Goal: Transaction & Acquisition: Purchase product/service

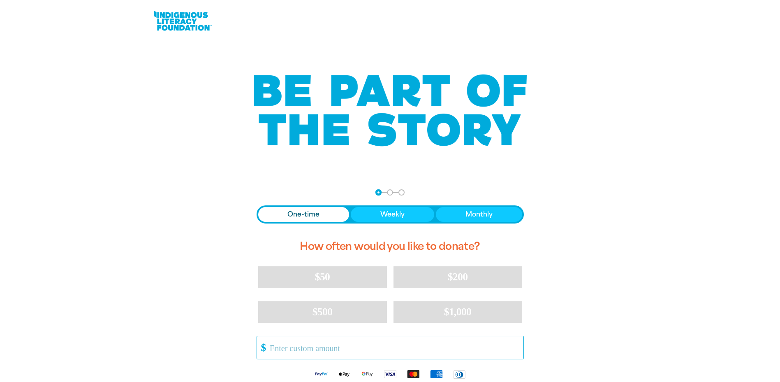
click at [287, 349] on input "Other Amount" at bounding box center [393, 347] width 259 height 23
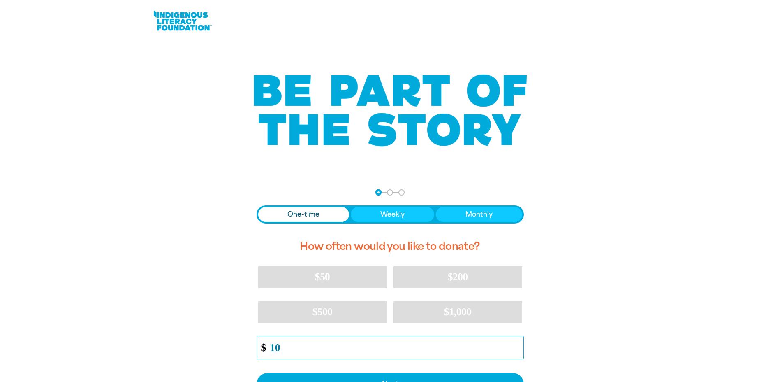
type input "10"
click at [322, 214] on span "Donation frequency" at bounding box center [303, 214] width 91 height 15
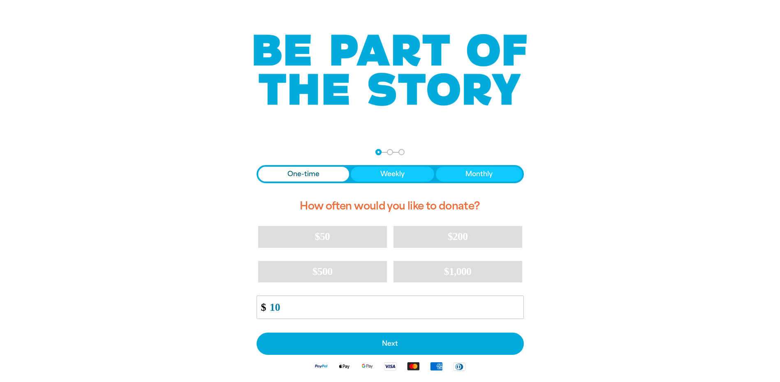
scroll to position [165, 0]
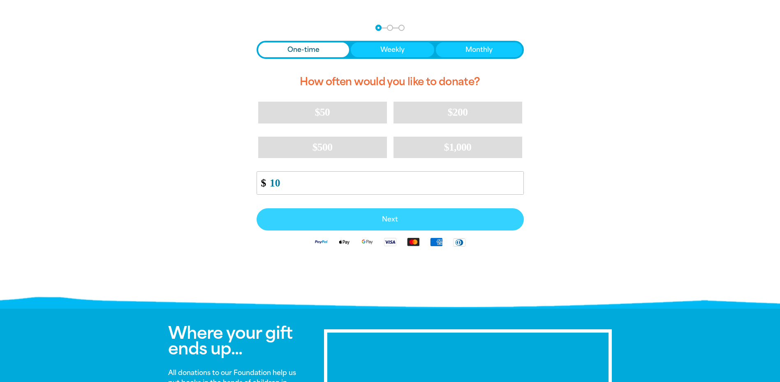
click at [398, 218] on span "Next" at bounding box center [390, 219] width 249 height 7
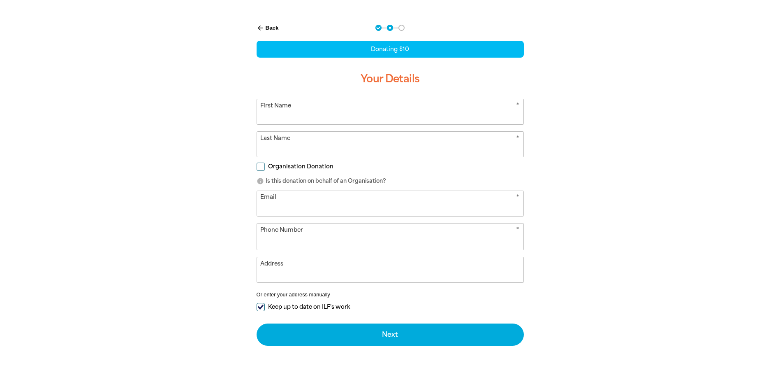
select select "AU"
click at [297, 113] on input "First Name" at bounding box center [390, 111] width 266 height 25
type input "[PERSON_NAME]"
type input "Baile"
click at [280, 201] on input "Email" at bounding box center [390, 203] width 266 height 25
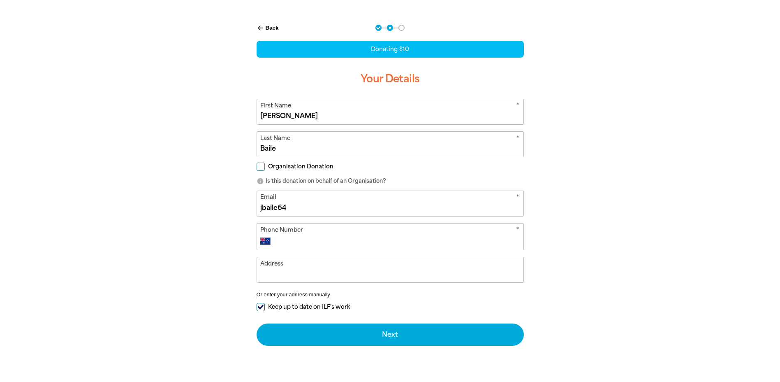
type input "[EMAIL_ADDRESS][DOMAIN_NAME]"
click at [294, 245] on input "Phone Number" at bounding box center [398, 241] width 243 height 10
type input "0417 938 514"
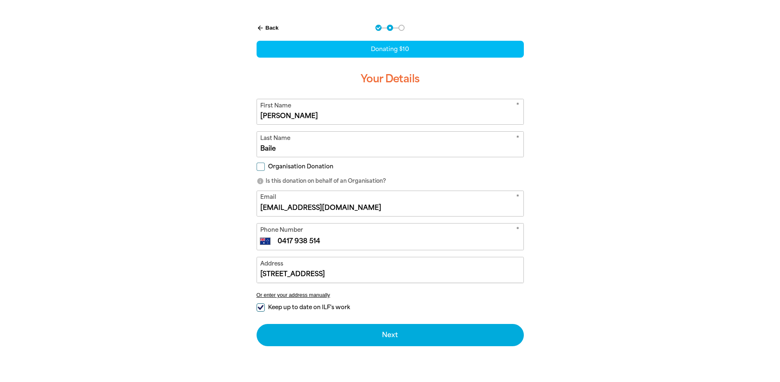
type input "[STREET_ADDRESS]"
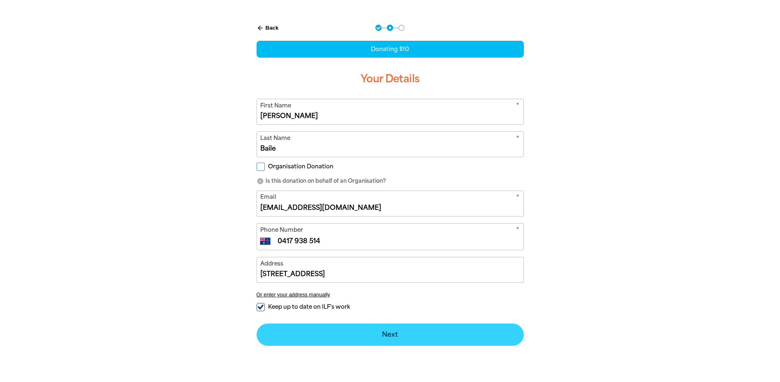
drag, startPoint x: 259, startPoint y: 306, endPoint x: 351, endPoint y: 331, distance: 95.3
click at [259, 306] on input "Keep up to date on ILF's work" at bounding box center [261, 307] width 8 height 8
checkbox input "false"
click at [387, 334] on button "Next chevron_right" at bounding box center [390, 334] width 267 height 22
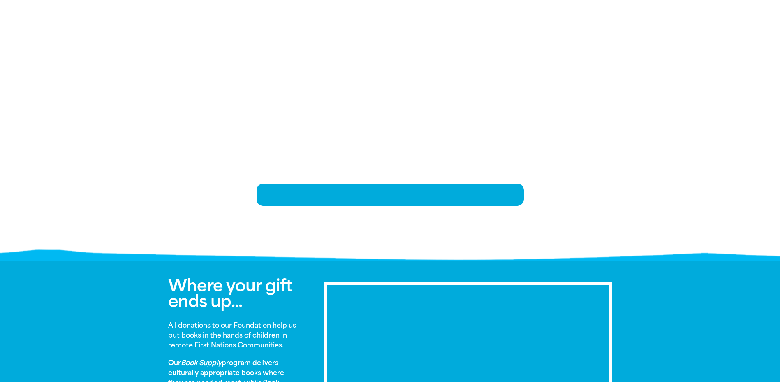
scroll to position [177, 0]
